Goal: Find specific page/section: Find specific page/section

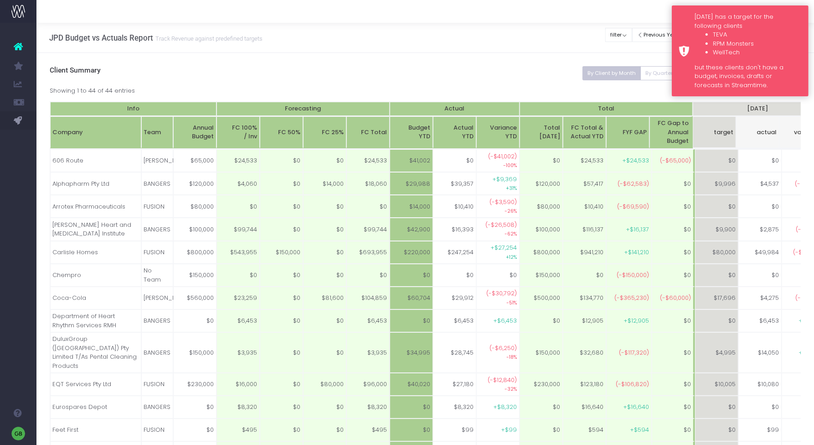
click at [789, 42] on li "RPM Monsters" at bounding box center [757, 43] width 89 height 9
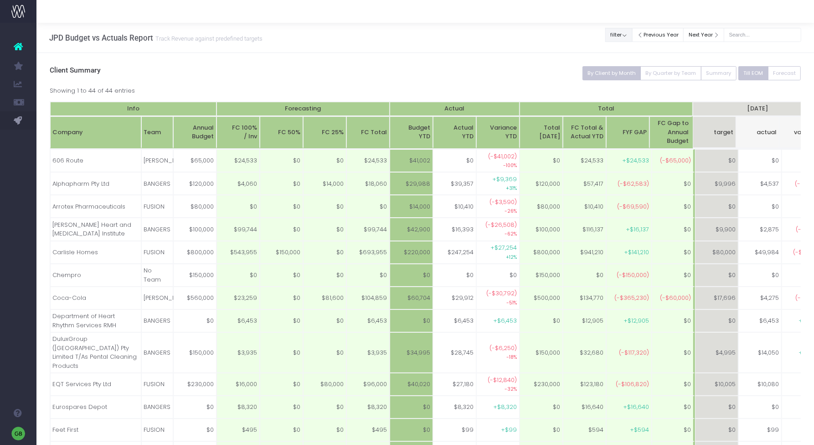
click at [632, 31] on button "filter" at bounding box center [619, 35] width 27 height 14
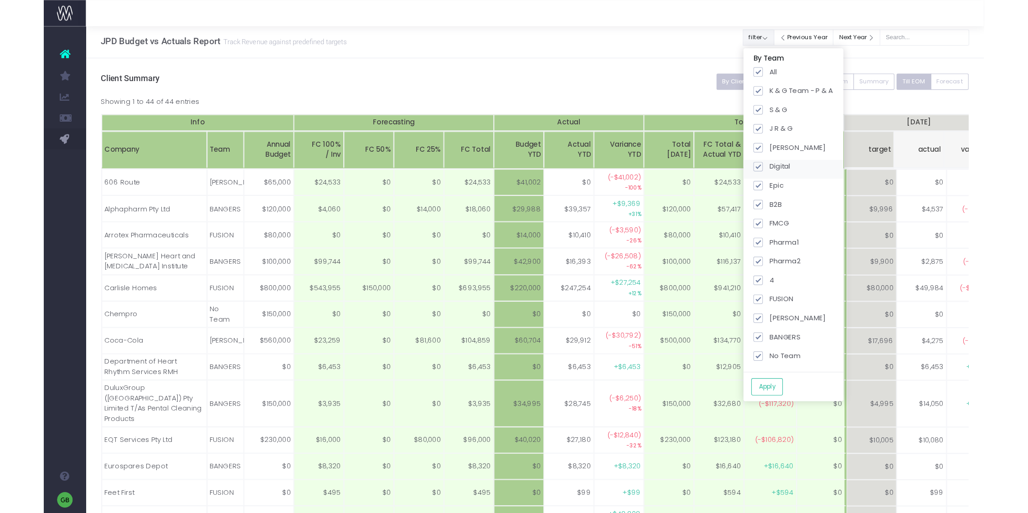
scroll to position [0, 0]
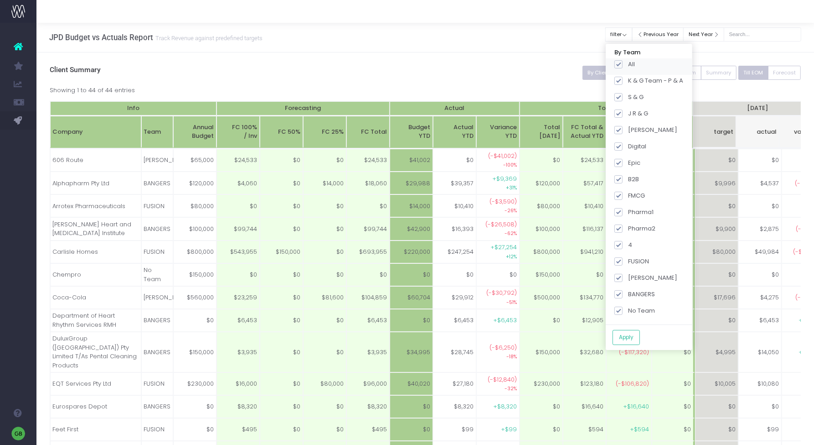
click at [623, 62] on span at bounding box center [619, 64] width 8 height 8
click at [632, 62] on input "All" at bounding box center [631, 63] width 6 height 6
checkbox input "false"
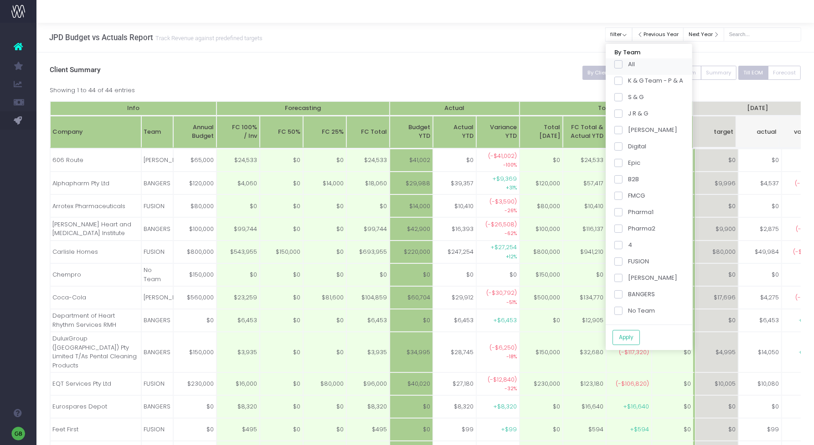
checkbox input "false"
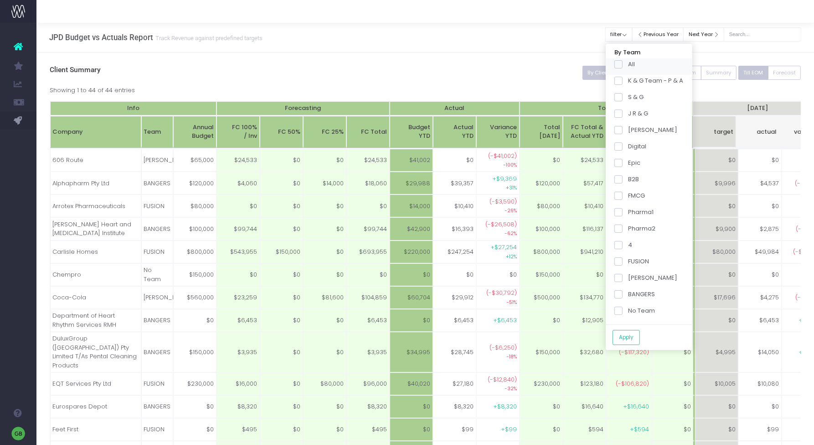
checkbox input "false"
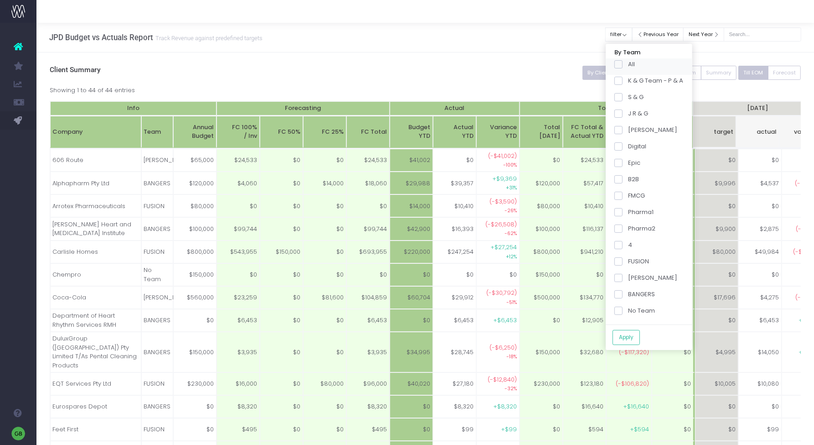
checkbox input "false"
click at [631, 224] on label "Pharma2" at bounding box center [635, 228] width 41 height 9
click at [623, 227] on span at bounding box center [619, 228] width 8 height 8
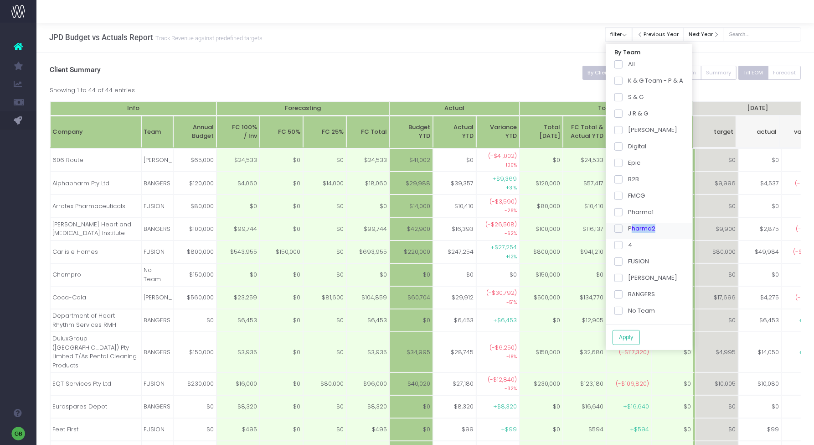
click at [628, 227] on input "Pharma2" at bounding box center [631, 227] width 6 height 6
checkbox input "true"
click at [623, 295] on span at bounding box center [619, 294] width 8 height 8
click at [629, 295] on input "BANGERS" at bounding box center [631, 293] width 6 height 6
checkbox input "true"
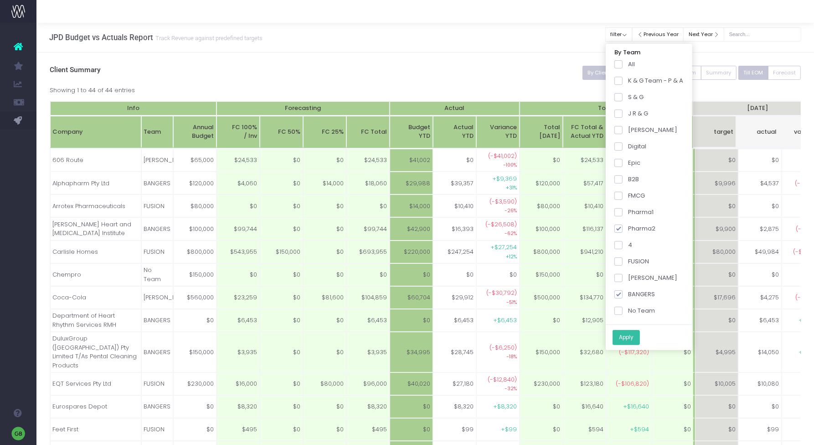
click at [636, 332] on button "Apply" at bounding box center [626, 337] width 27 height 15
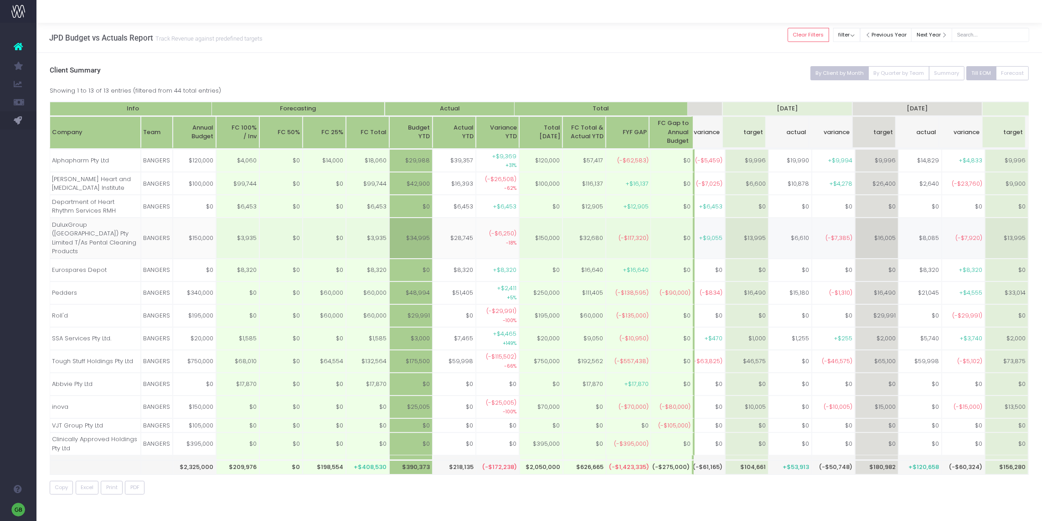
scroll to position [0, 0]
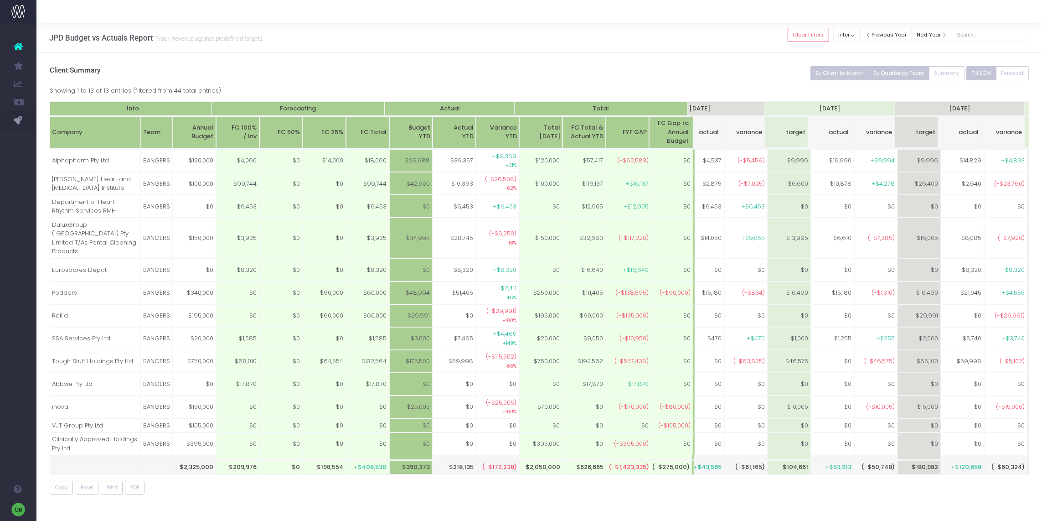
click at [814, 68] on button "By Quarter by Team" at bounding box center [899, 73] width 61 height 14
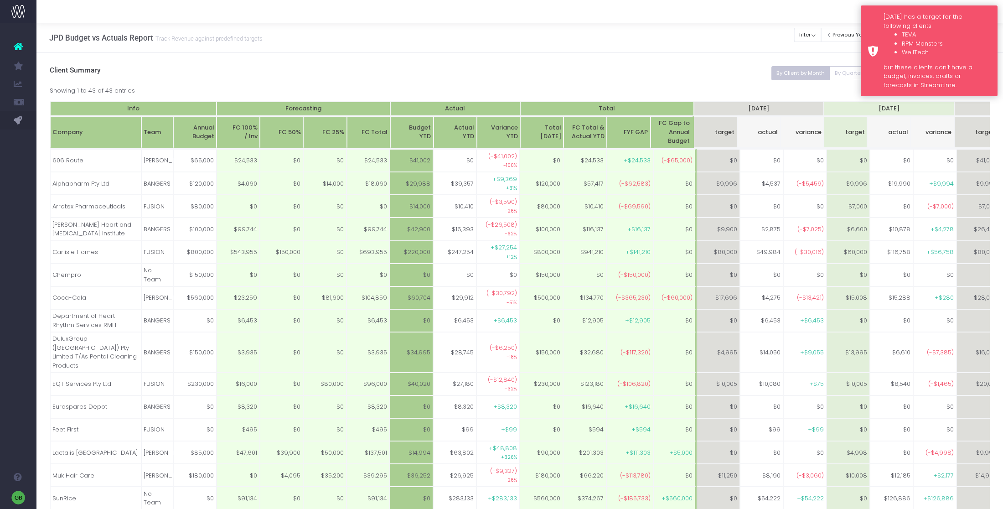
click at [965, 31] on li "TEVA" at bounding box center [946, 34] width 89 height 9
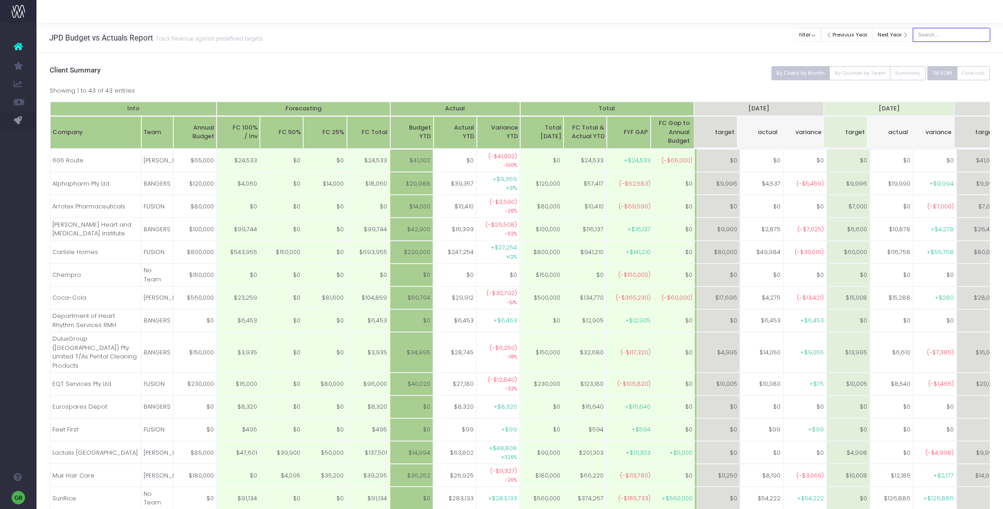
click at [944, 35] on input "text" at bounding box center [952, 35] width 78 height 14
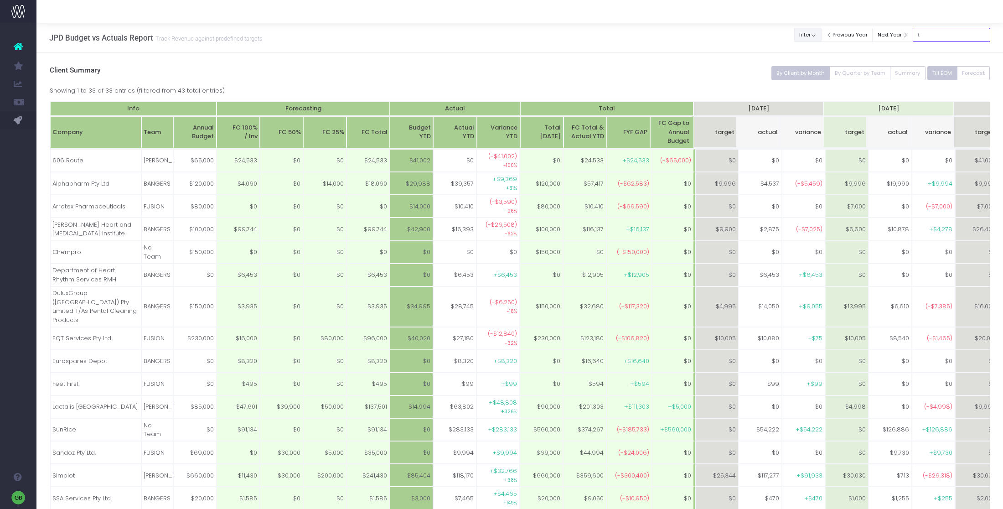
type input "t"
click at [816, 34] on button "filter" at bounding box center [807, 35] width 27 height 14
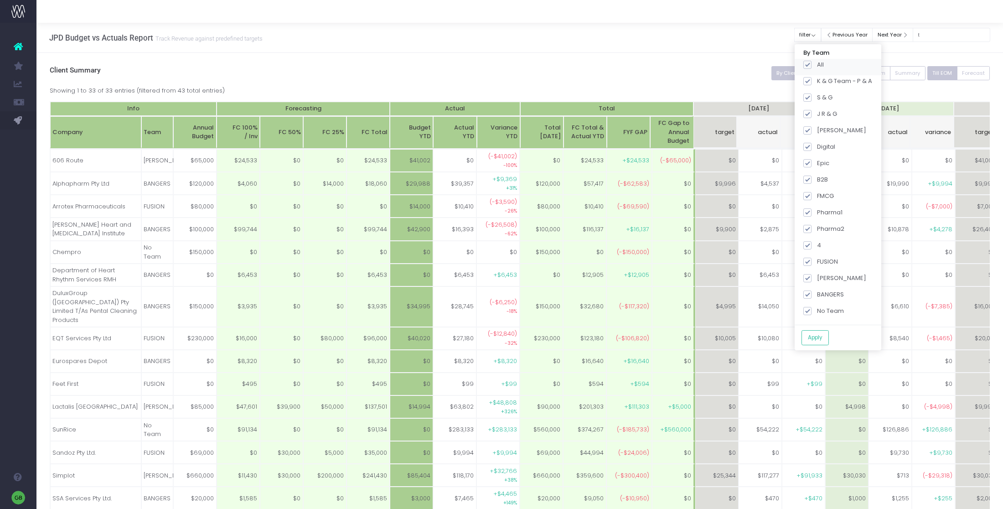
click at [811, 65] on span at bounding box center [807, 65] width 8 height 8
click at [817, 65] on input "All" at bounding box center [820, 63] width 6 height 6
checkbox input "false"
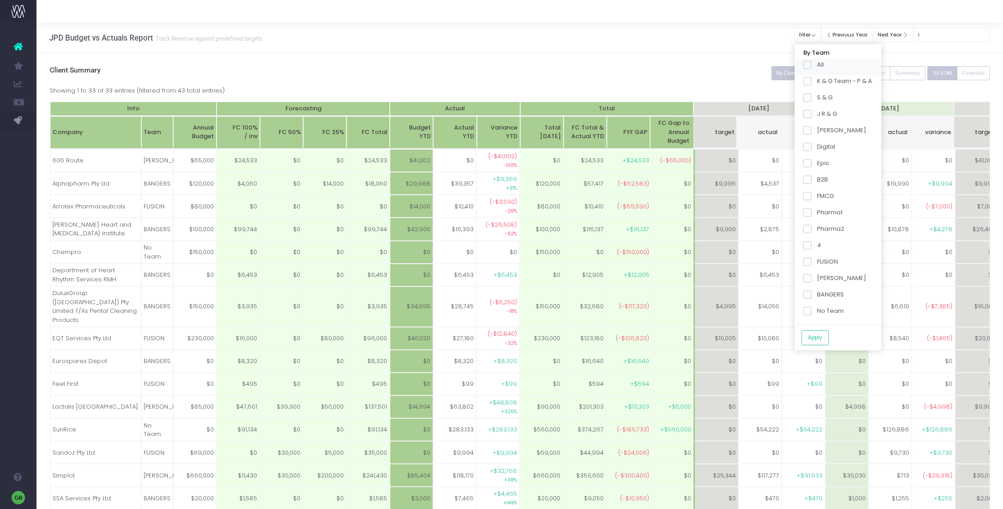
checkbox input "false"
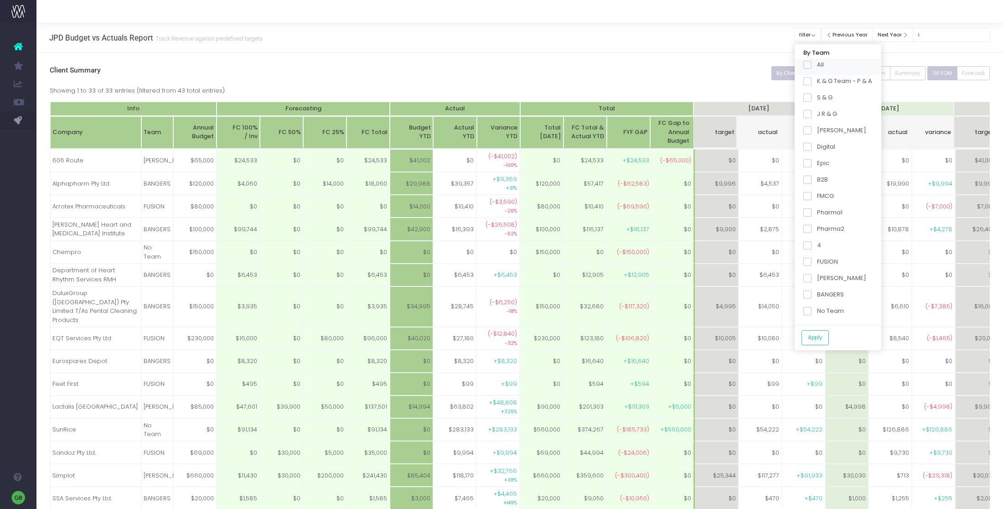
checkbox input "false"
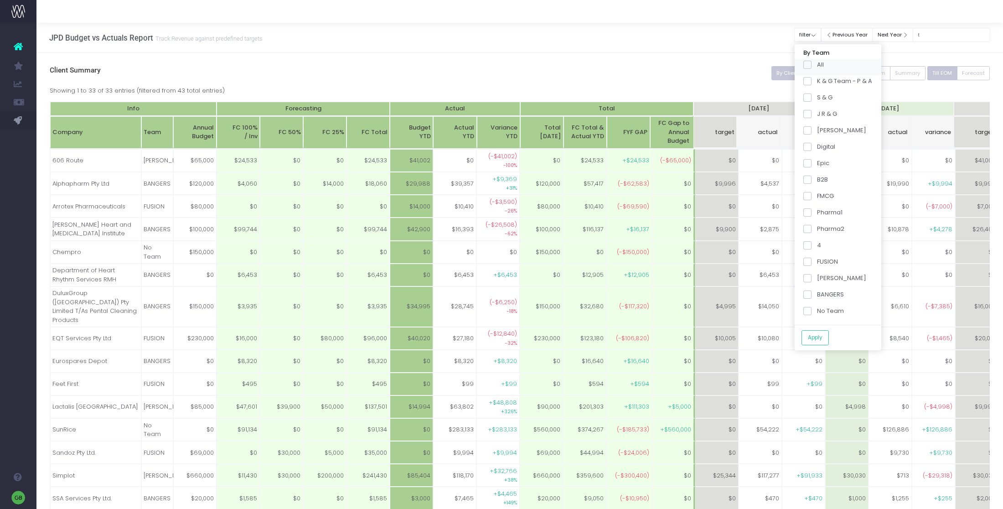
checkbox input "false"
drag, startPoint x: 814, startPoint y: 228, endPoint x: 800, endPoint y: 297, distance: 70.6
click at [812, 232] on span at bounding box center [807, 229] width 8 height 8
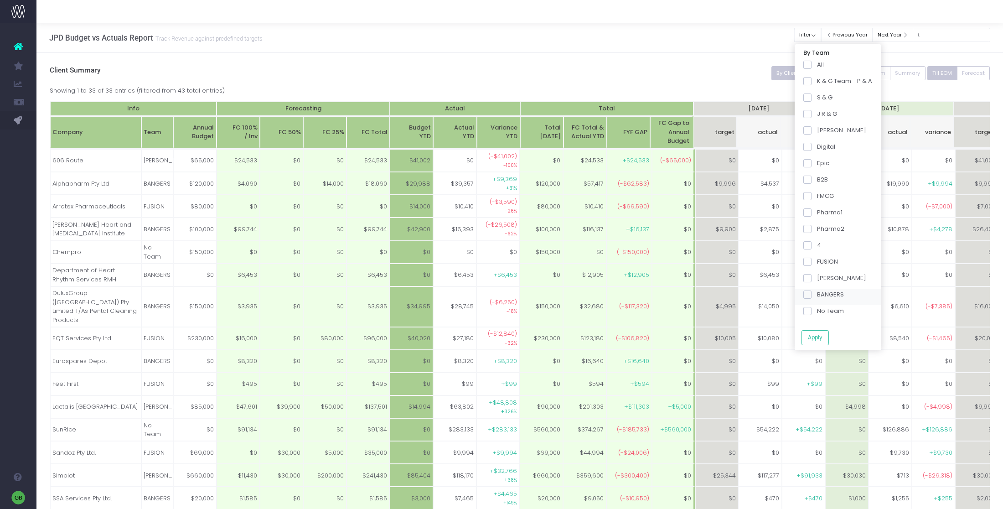
click at [817, 230] on input "Pharma2" at bounding box center [820, 227] width 6 height 6
checkbox input "true"
click at [812, 297] on span at bounding box center [807, 294] width 8 height 8
click at [817, 296] on input "BANGERS" at bounding box center [820, 293] width 6 height 6
checkbox input "true"
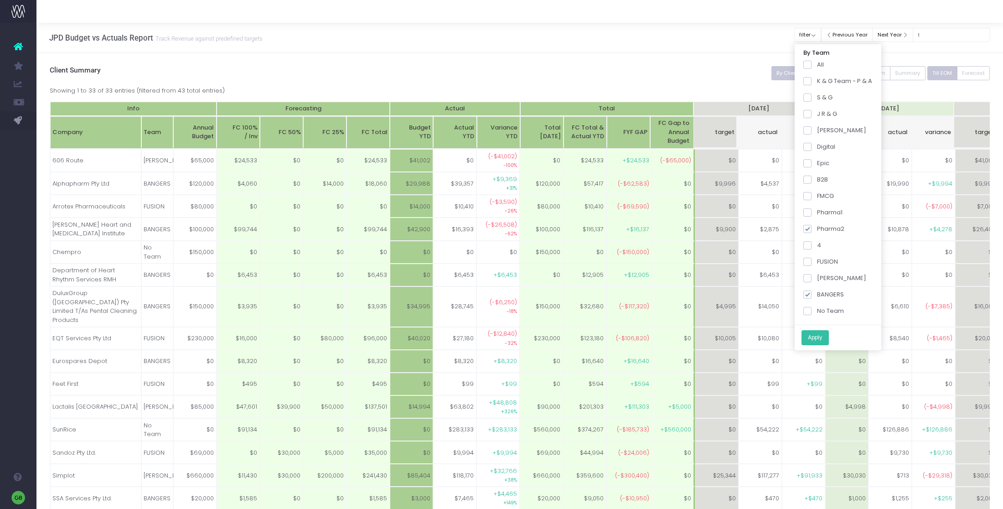
click at [822, 333] on button "Apply" at bounding box center [815, 337] width 27 height 15
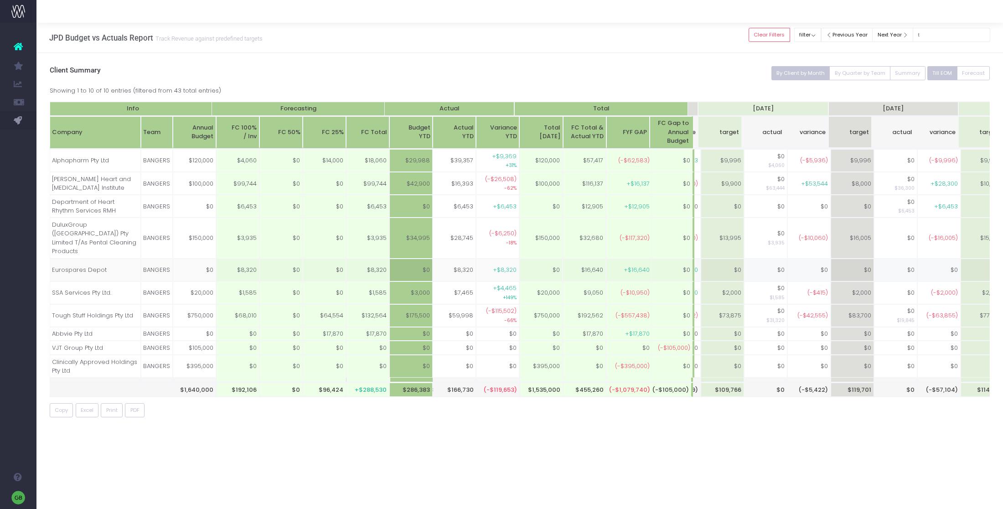
scroll to position [0, 392]
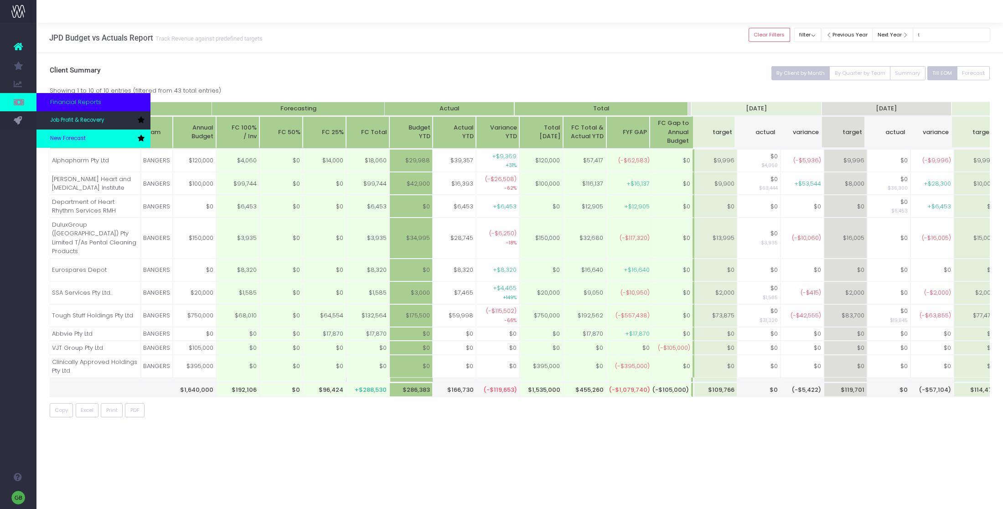
click at [76, 138] on span "New Forecast" at bounding box center [68, 139] width 36 height 8
